Goal: Task Accomplishment & Management: Manage account settings

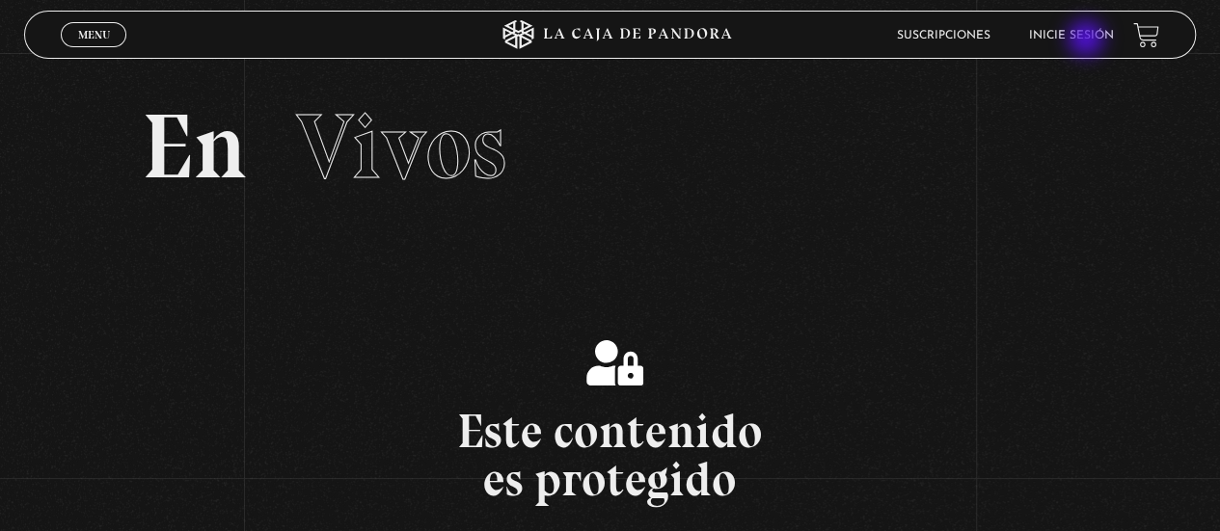
click at [1088, 41] on link "Inicie sesión" at bounding box center [1071, 36] width 85 height 12
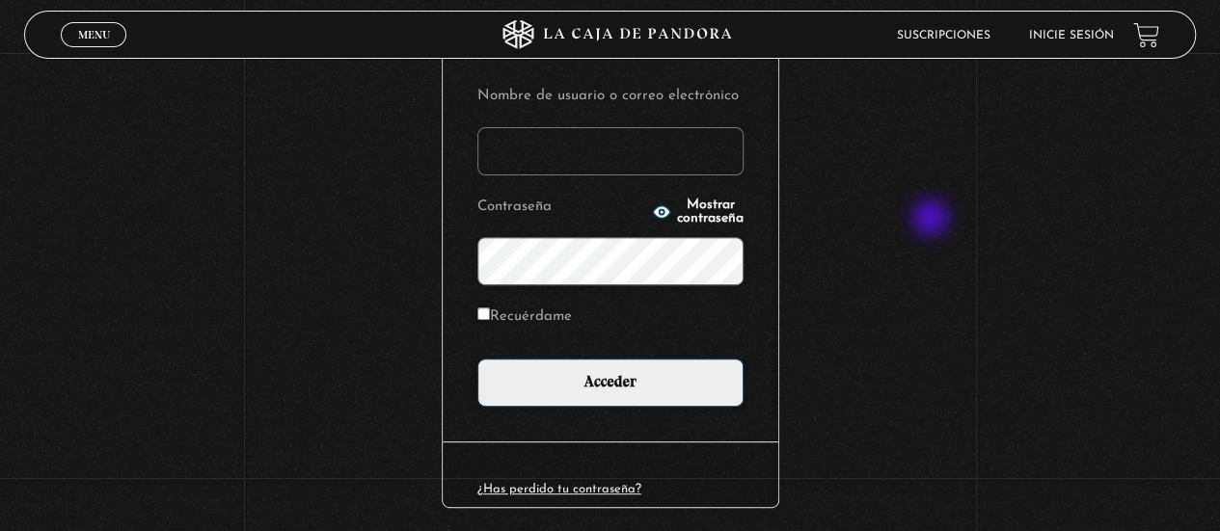
scroll to position [299, 0]
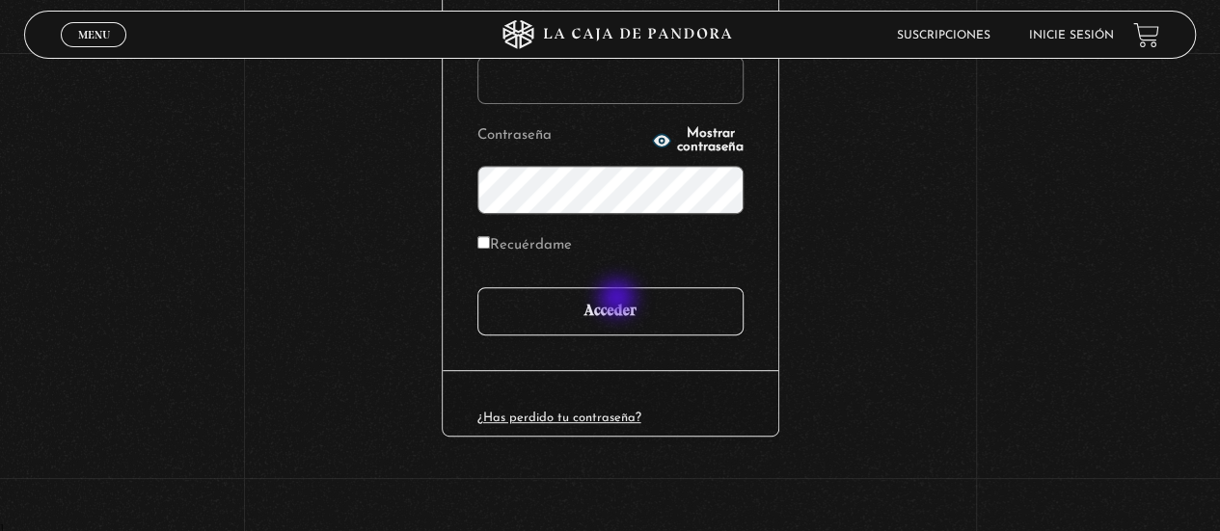
type input "adrianmolinacr@gmail.com"
click at [618, 300] on input "Acceder" at bounding box center [610, 311] width 266 height 48
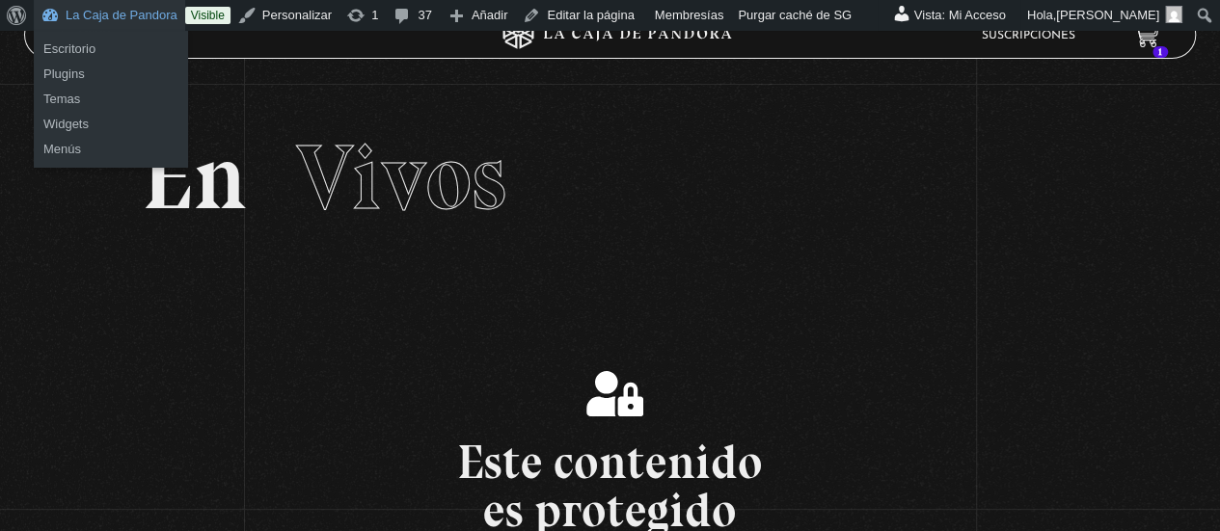
click at [122, 13] on link "La Caja de Pandora" at bounding box center [109, 15] width 151 height 31
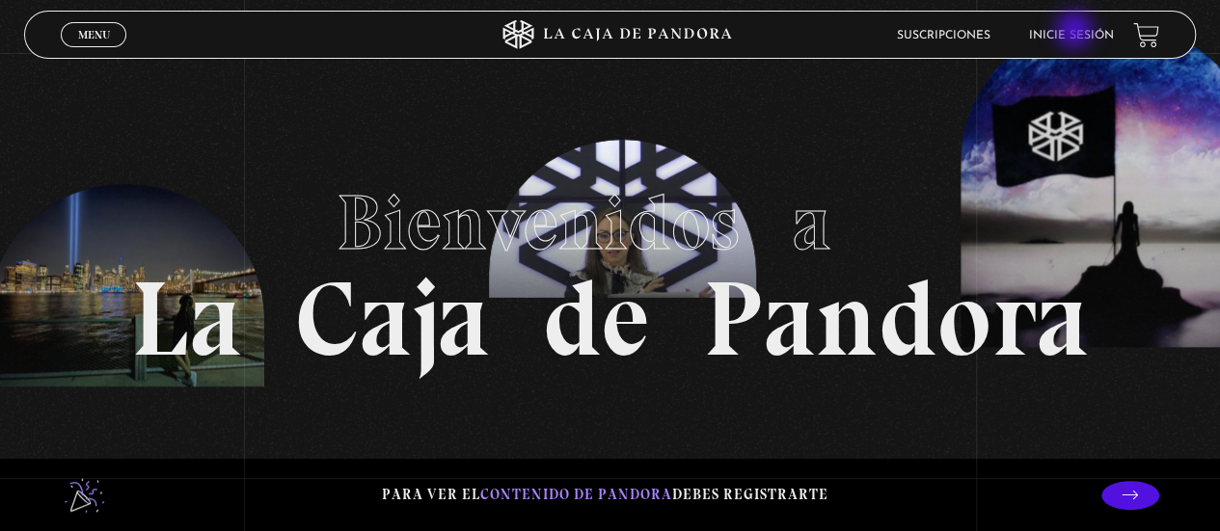
click at [1076, 32] on link "Inicie sesión" at bounding box center [1071, 36] width 85 height 12
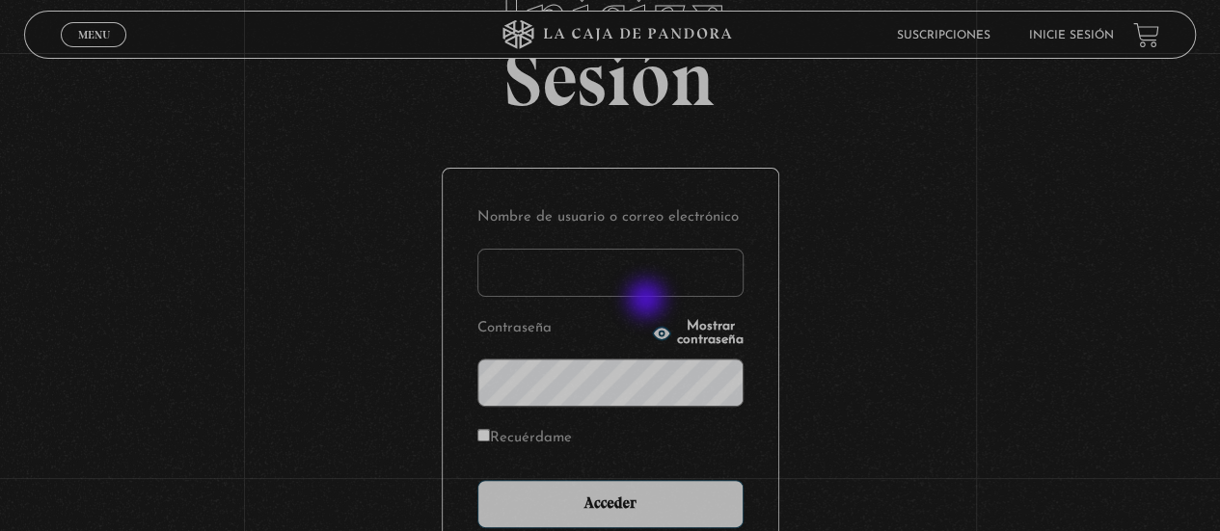
scroll to position [193, 0]
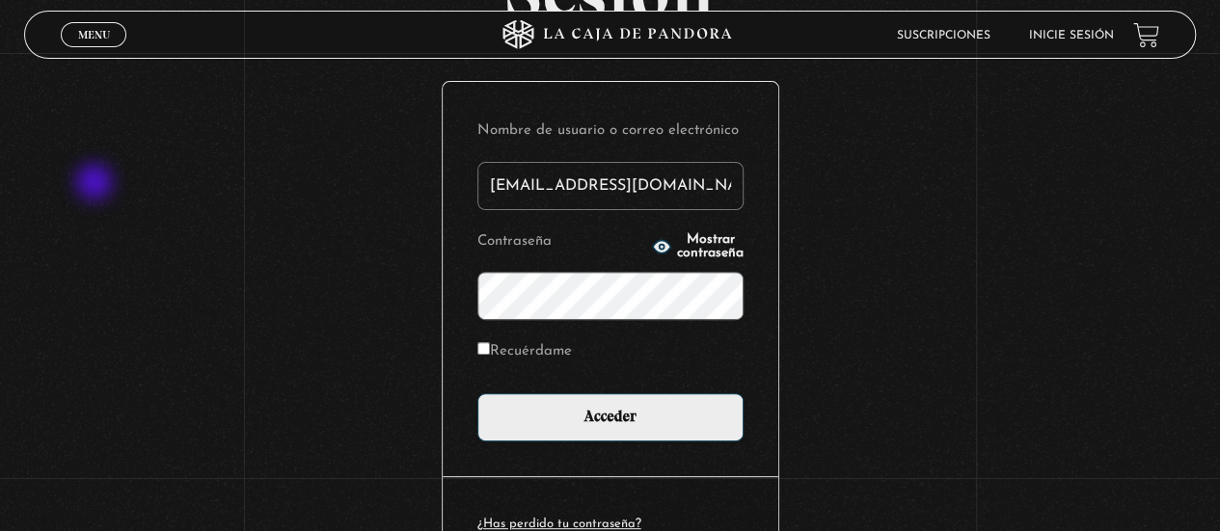
drag, startPoint x: 673, startPoint y: 188, endPoint x: 85, endPoint y: 184, distance: 588.3
click at [85, 184] on div "Iniciar Sesión Nombre de usuario o correo electrónico adrianmolinacr@gmail.com …" at bounding box center [610, 261] width 1220 height 738
type input "m"
type input "barrantesalain13@gmail.com"
click at [355, 283] on div "Iniciar Sesión Nombre de usuario o correo electrónico barrantesalain13@gmail.co…" at bounding box center [610, 261] width 1220 height 738
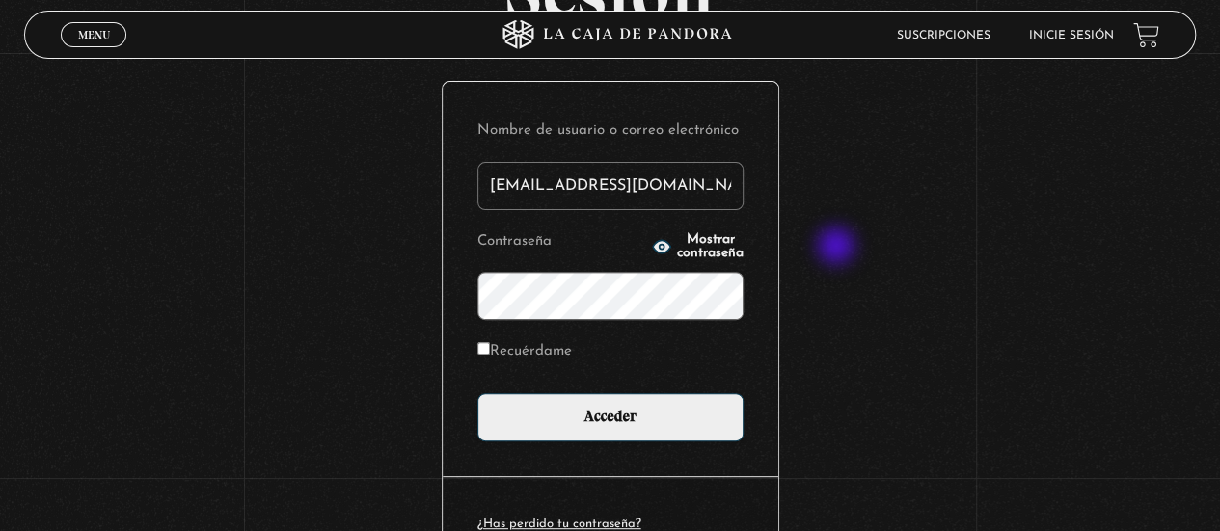
click at [853, 248] on div "Iniciar Sesión Nombre de usuario o correo electrónico barrantesalain13@gmail.co…" at bounding box center [610, 261] width 1220 height 738
click at [691, 243] on span "Mostrar contraseña" at bounding box center [710, 246] width 67 height 27
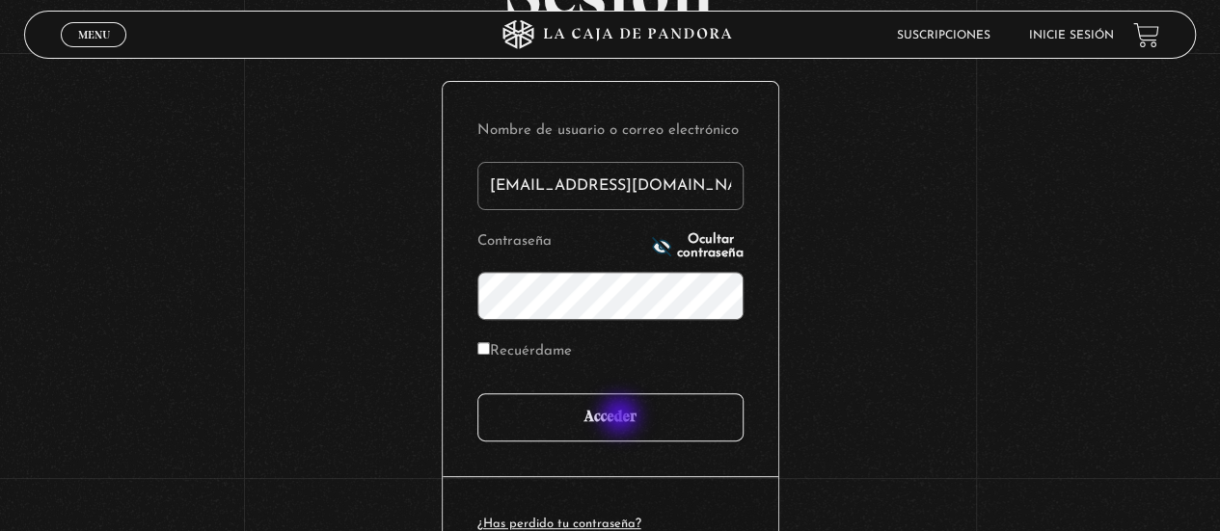
click at [622, 418] on input "Acceder" at bounding box center [610, 417] width 266 height 48
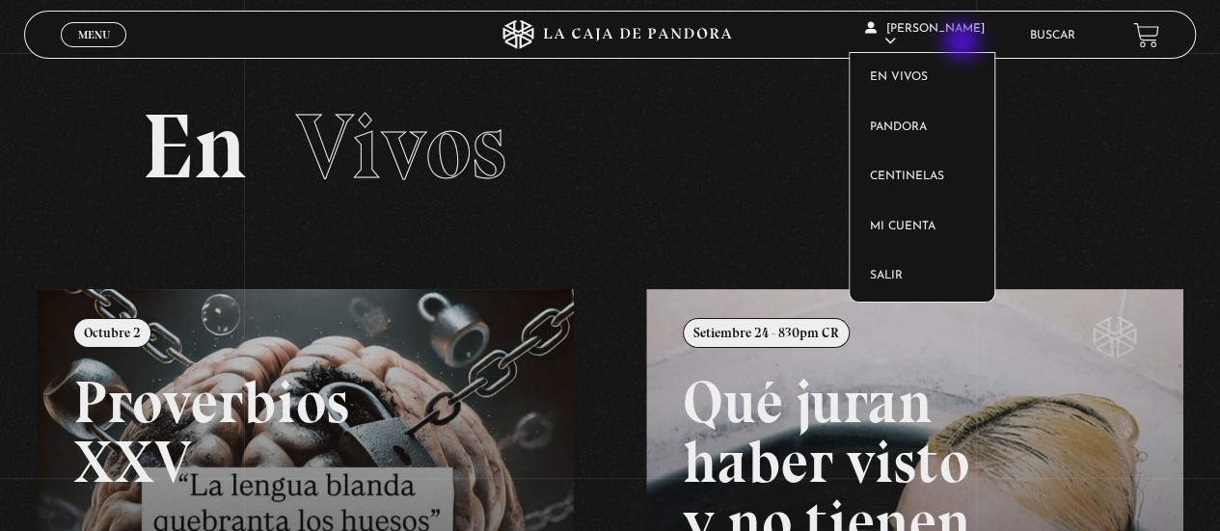
click at [896, 43] on icon at bounding box center [890, 41] width 12 height 12
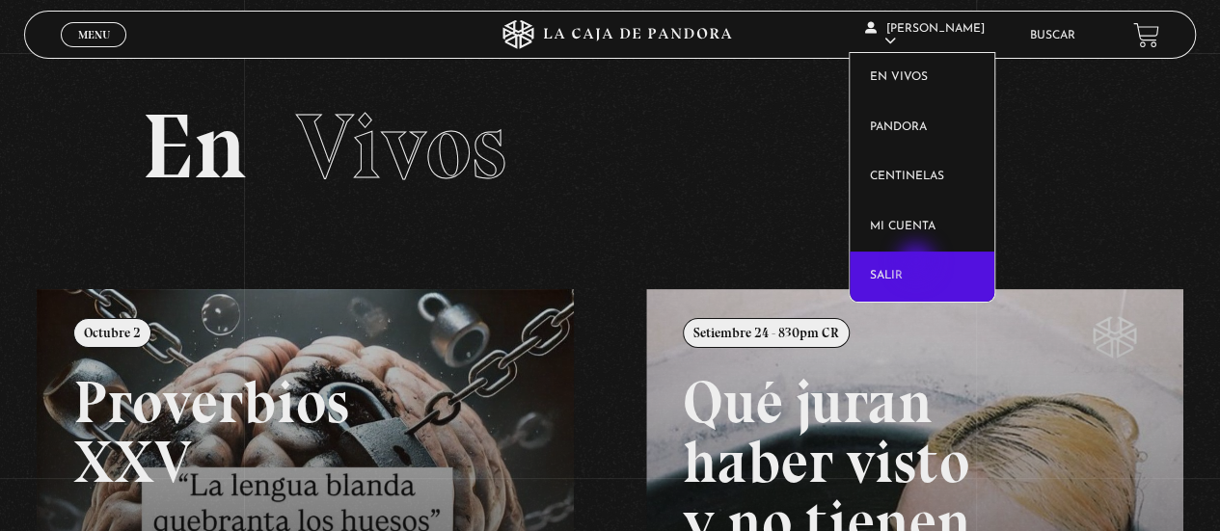
click at [918, 263] on link "Salir" at bounding box center [922, 277] width 145 height 50
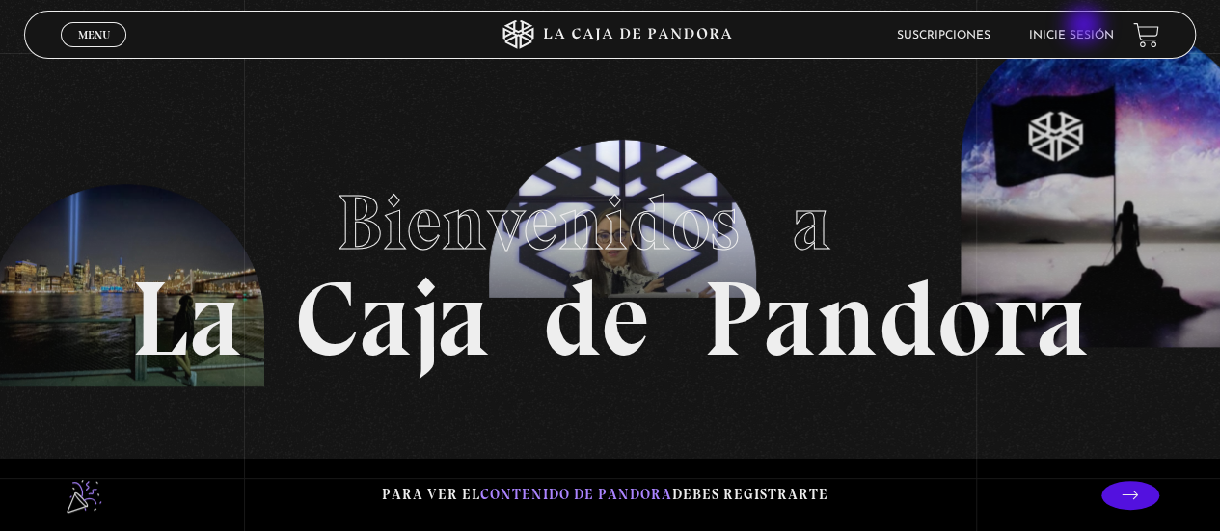
click at [1086, 27] on li "Inicie sesión" at bounding box center [1071, 35] width 85 height 30
click at [1080, 40] on link "Inicie sesión" at bounding box center [1071, 36] width 85 height 12
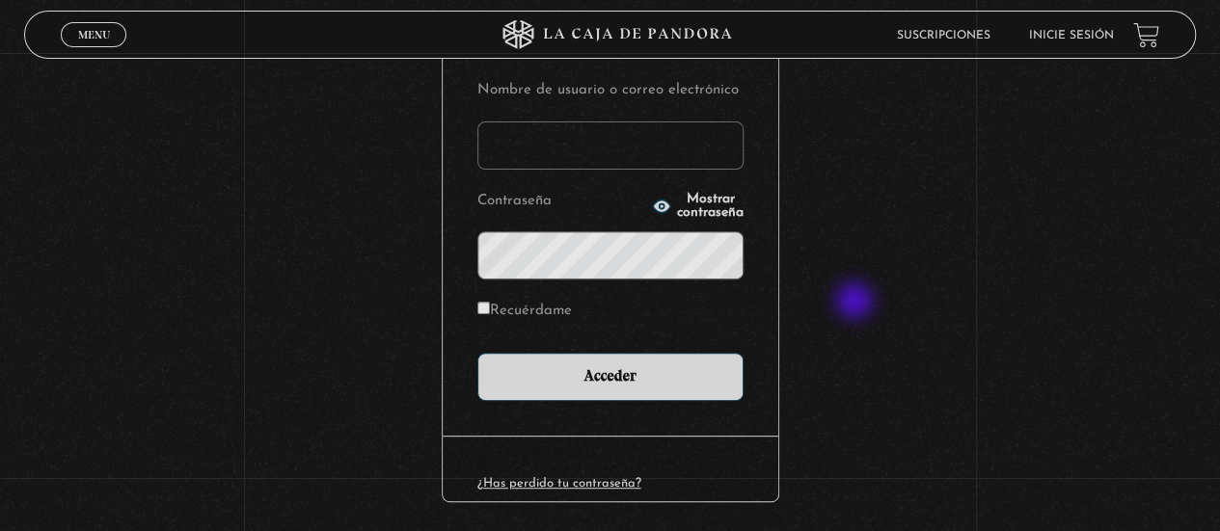
scroll to position [299, 0]
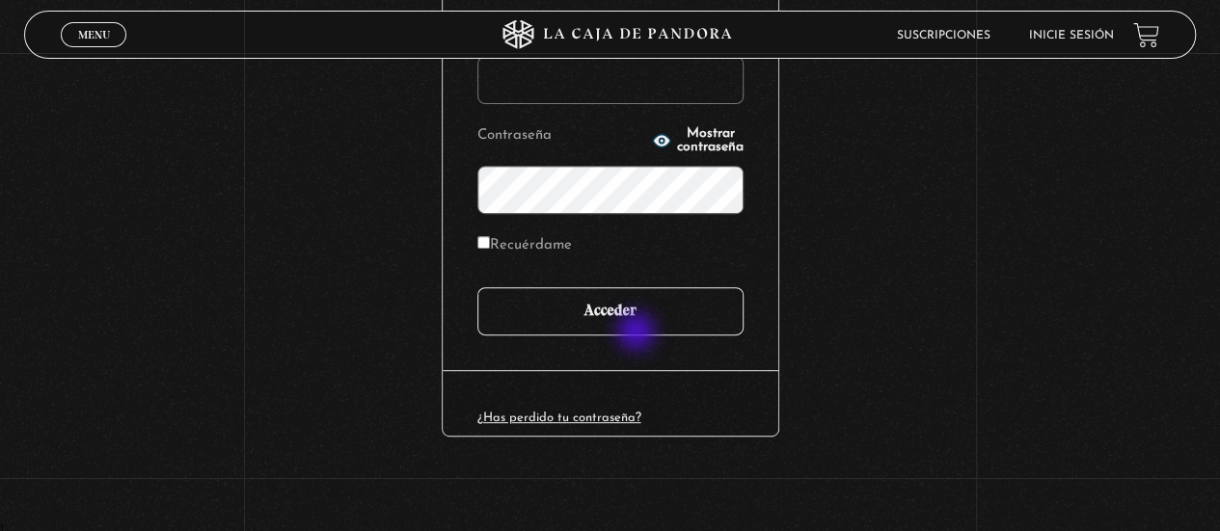
type input "adrianmolinacr@gmail.com"
click at [637, 327] on input "Acceder" at bounding box center [610, 311] width 266 height 48
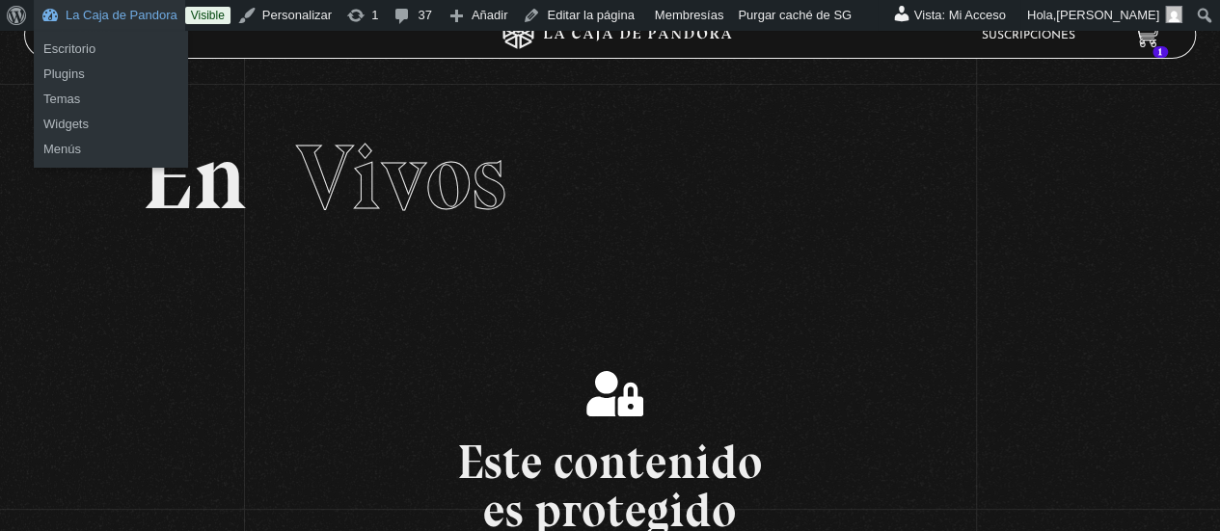
click at [135, 17] on link "La Caja de Pandora" at bounding box center [109, 15] width 151 height 31
